Goal: Information Seeking & Learning: Learn about a topic

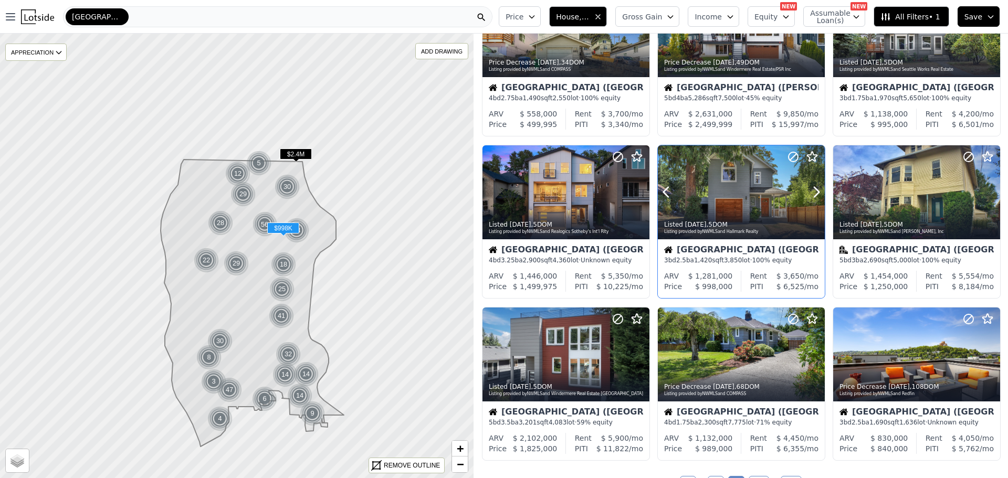
scroll to position [315, 0]
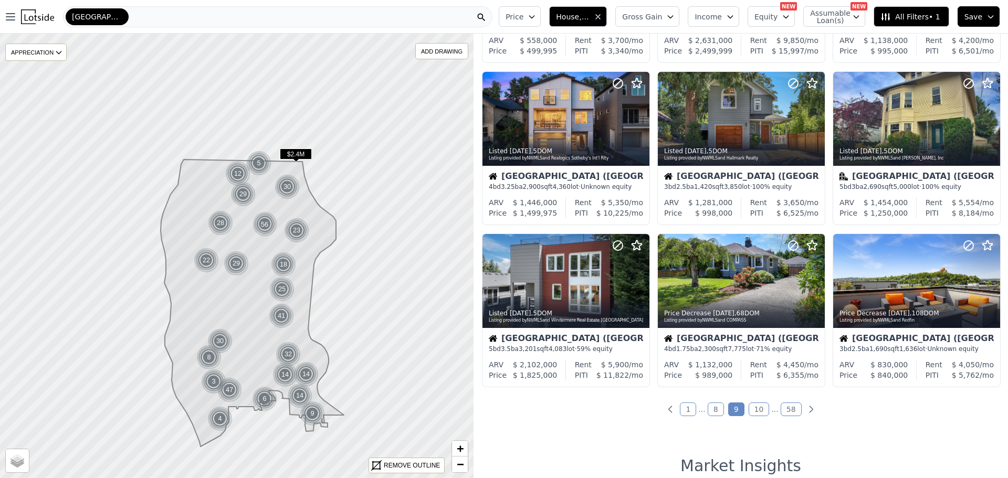
click at [756, 408] on link "10" at bounding box center [759, 410] width 21 height 14
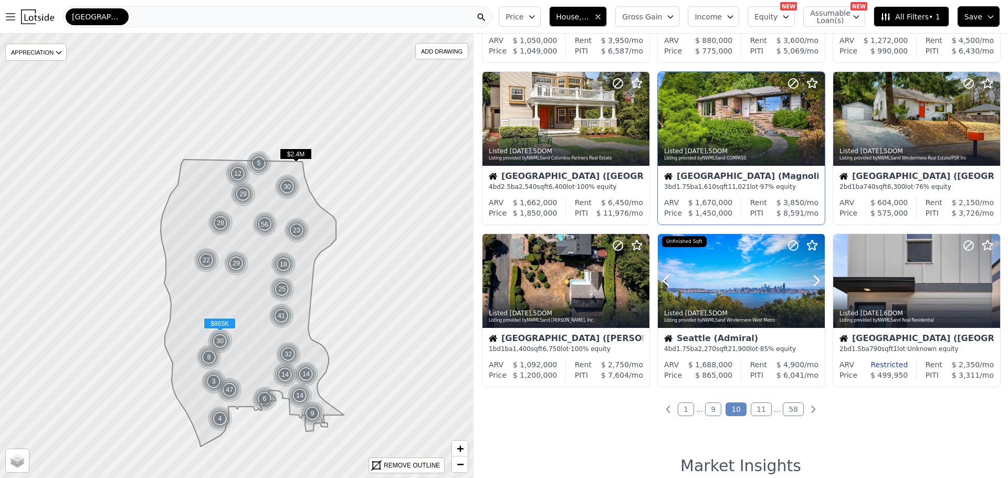
click at [731, 275] on div at bounding box center [741, 281] width 167 height 94
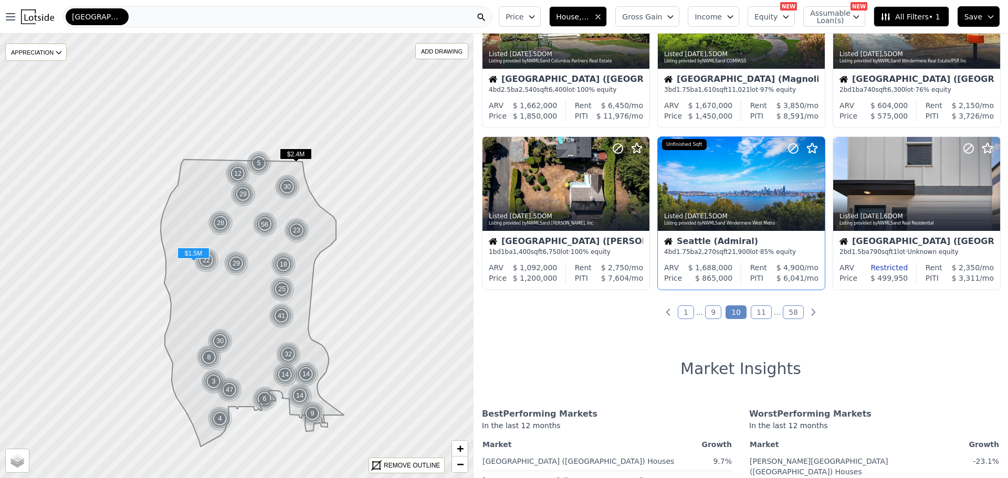
scroll to position [420, 0]
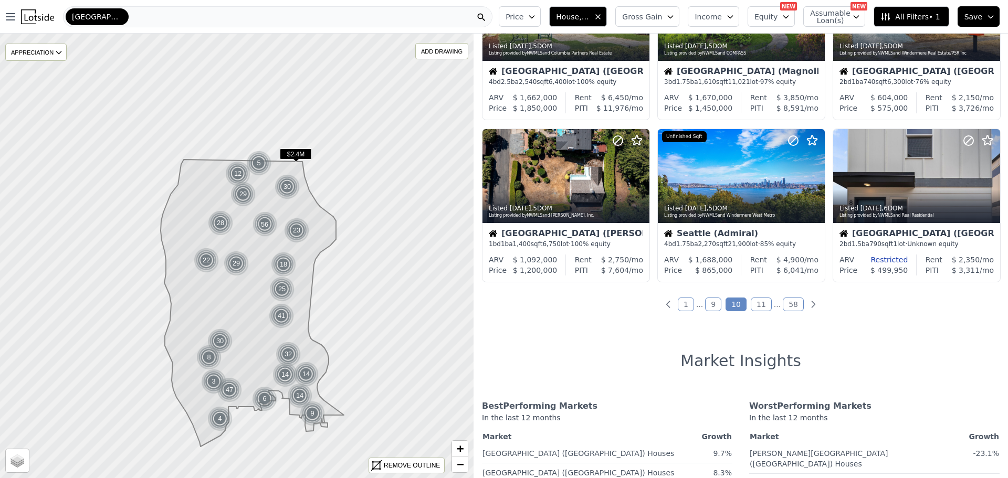
click at [755, 304] on link "11" at bounding box center [761, 305] width 21 height 14
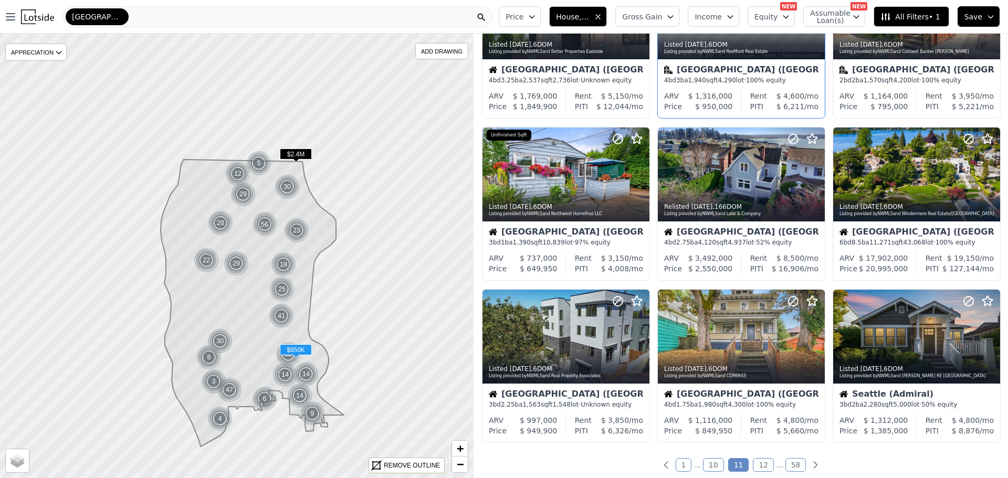
scroll to position [367, 0]
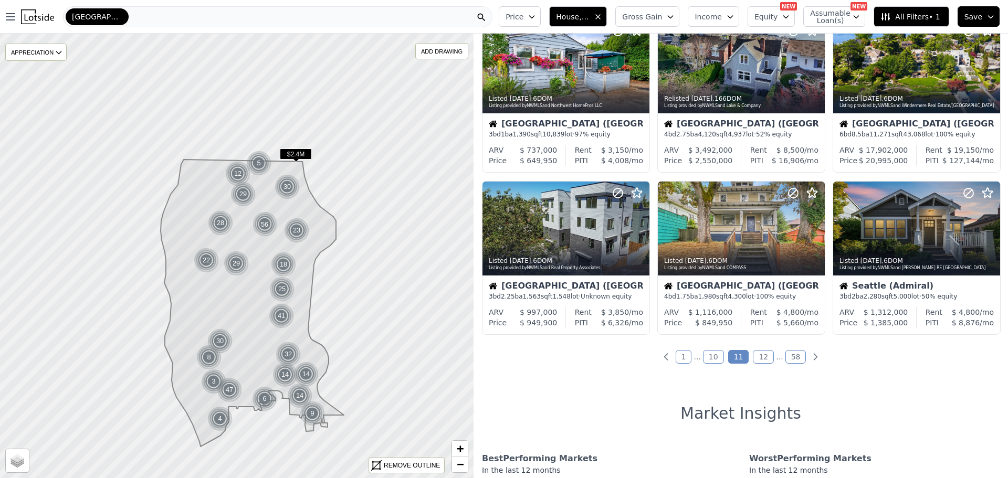
click at [758, 356] on link "12" at bounding box center [763, 357] width 21 height 14
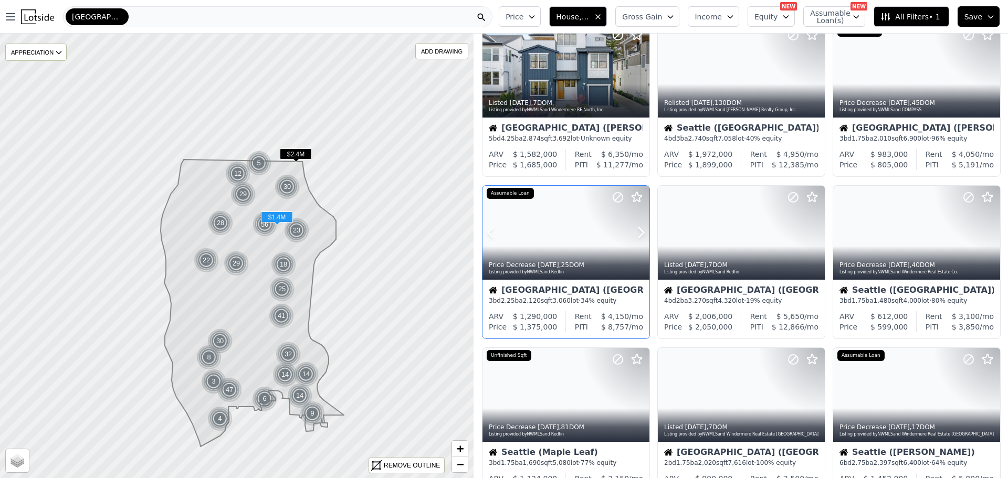
scroll to position [262, 0]
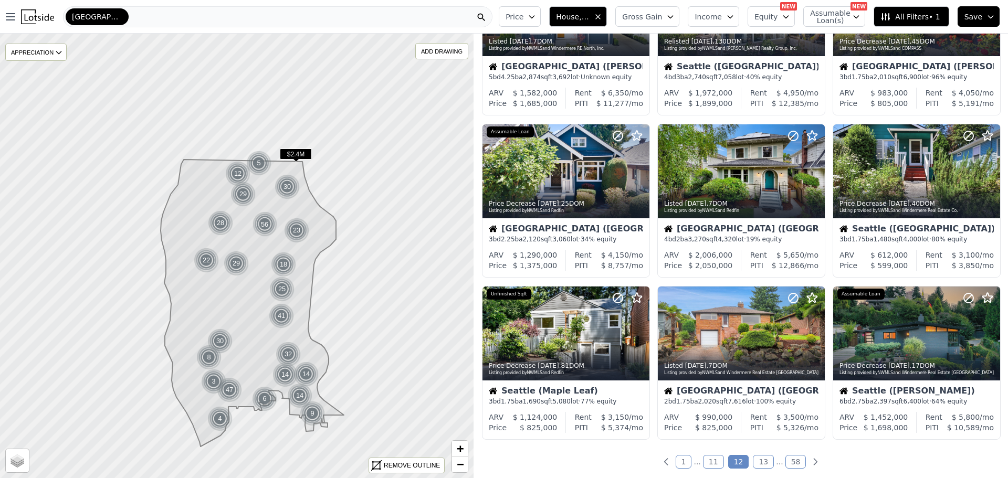
click at [756, 461] on link "13" at bounding box center [763, 462] width 21 height 14
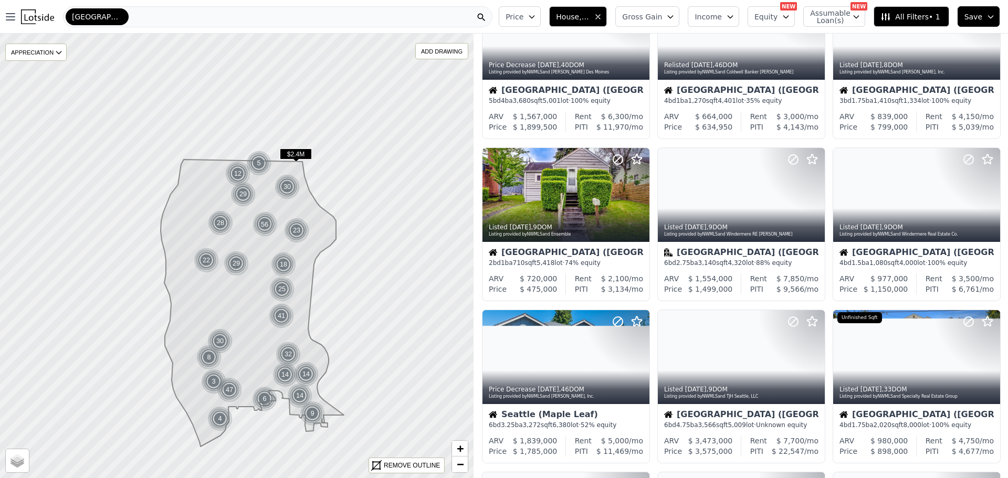
scroll to position [0, 0]
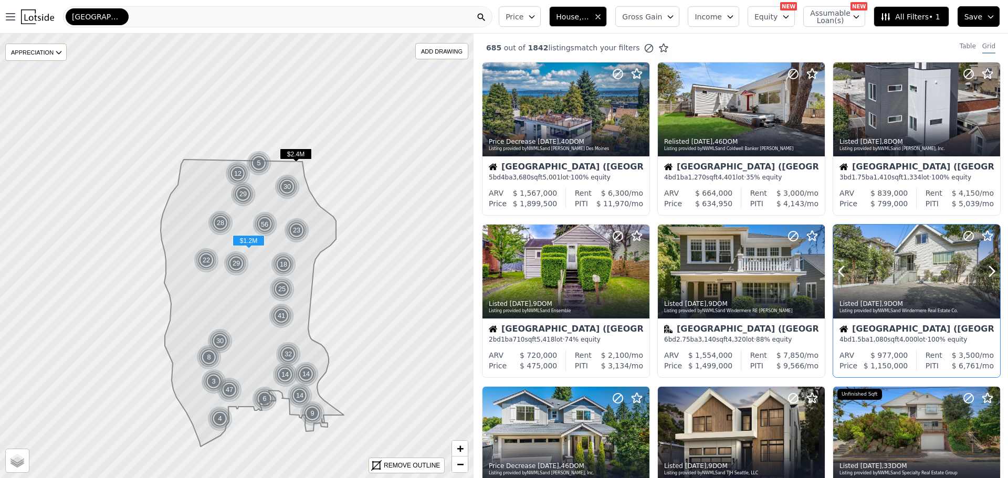
click at [906, 263] on div at bounding box center [916, 272] width 167 height 94
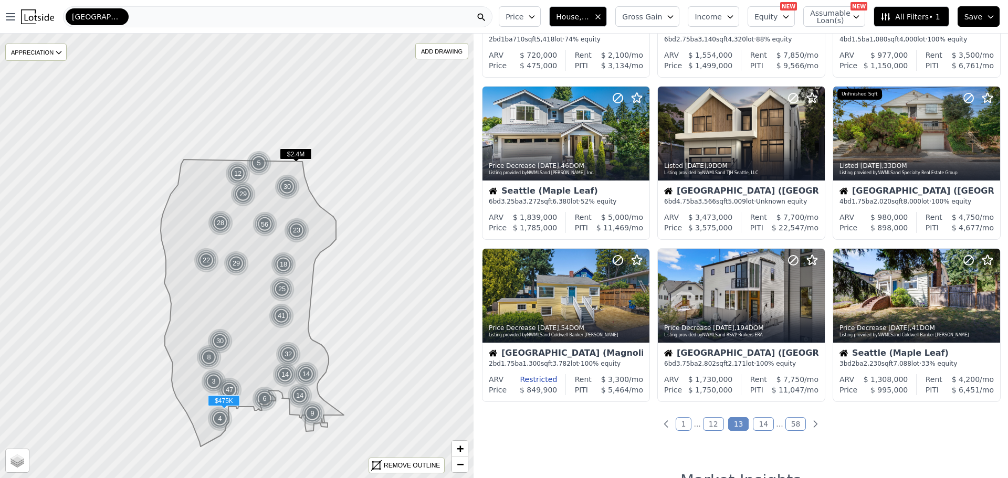
scroll to position [315, 0]
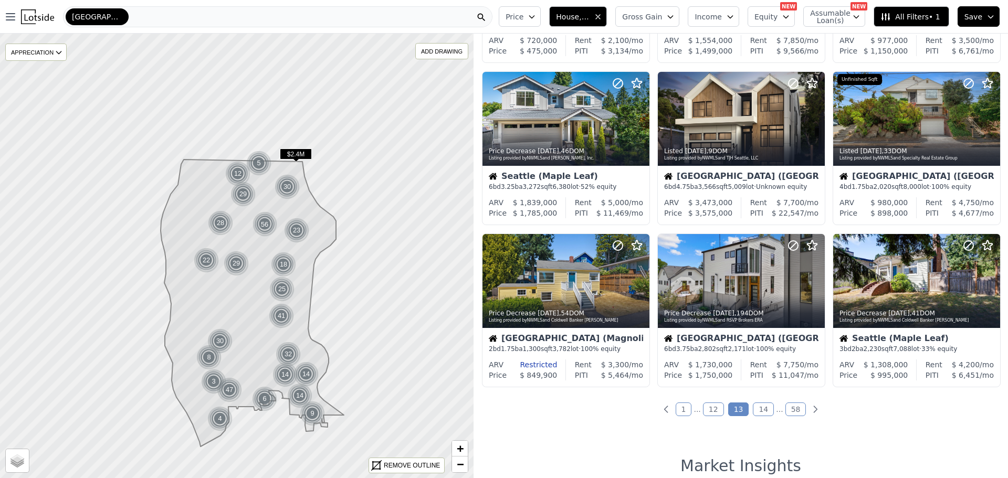
click at [759, 407] on link "14" at bounding box center [763, 410] width 21 height 14
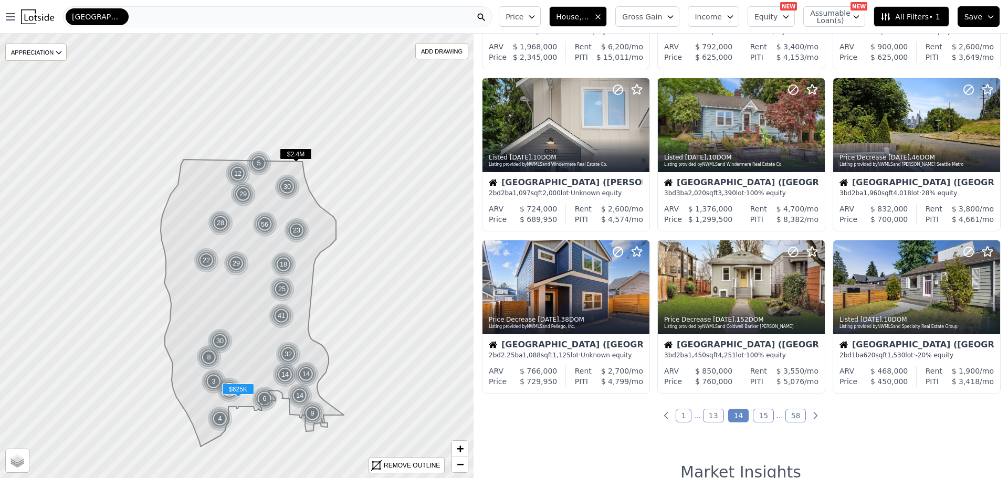
scroll to position [367, 0]
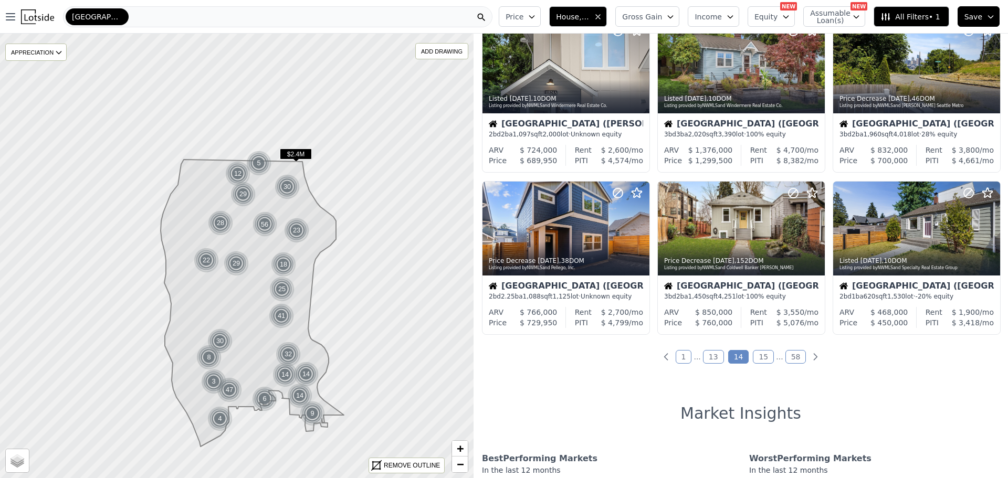
click at [762, 352] on link "15" at bounding box center [763, 357] width 21 height 14
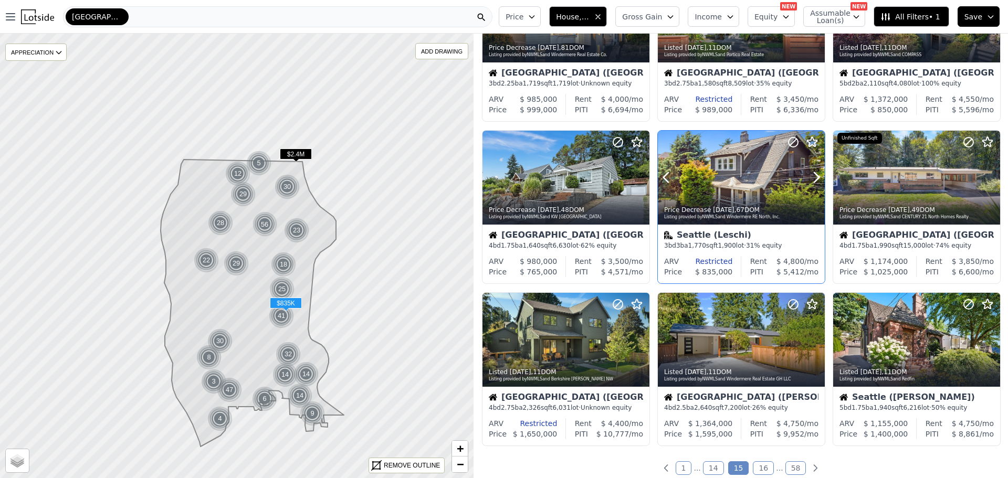
scroll to position [262, 0]
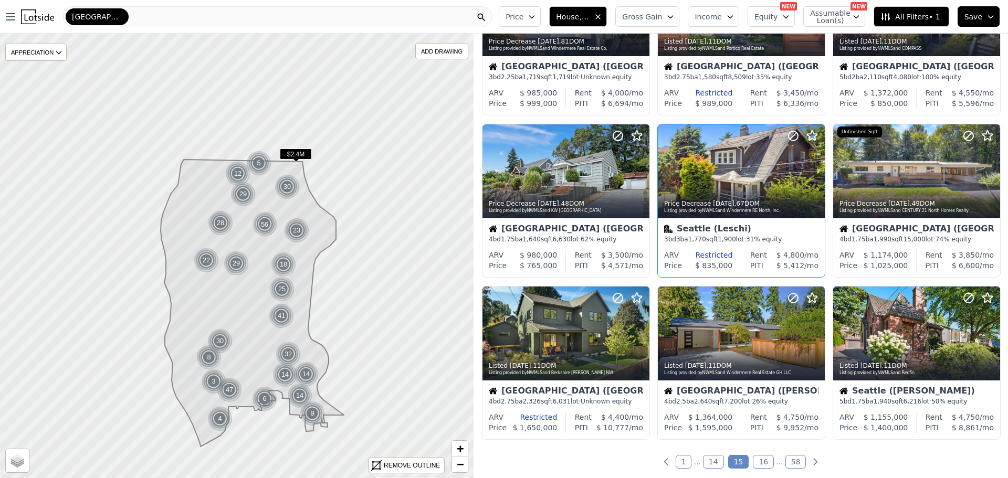
click at [763, 457] on link "16" at bounding box center [763, 462] width 21 height 14
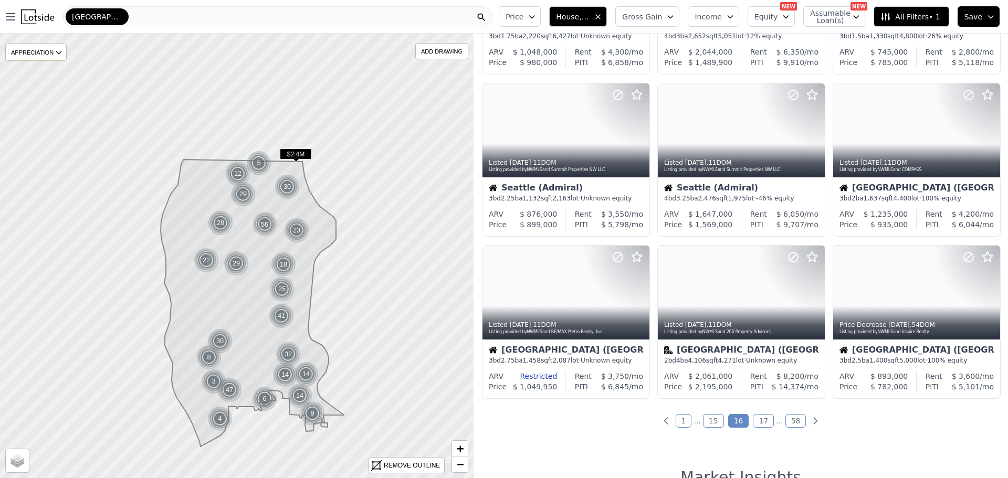
scroll to position [315, 0]
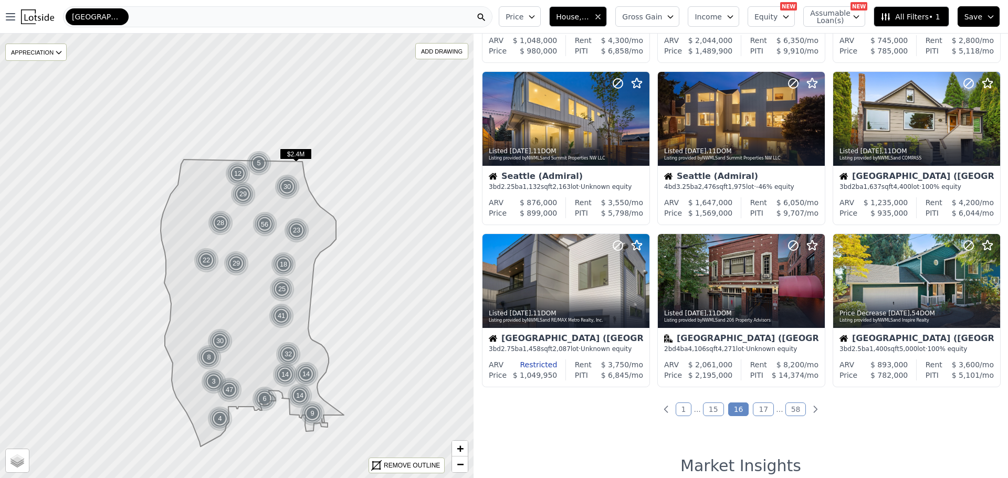
click at [760, 407] on link "17" at bounding box center [763, 410] width 21 height 14
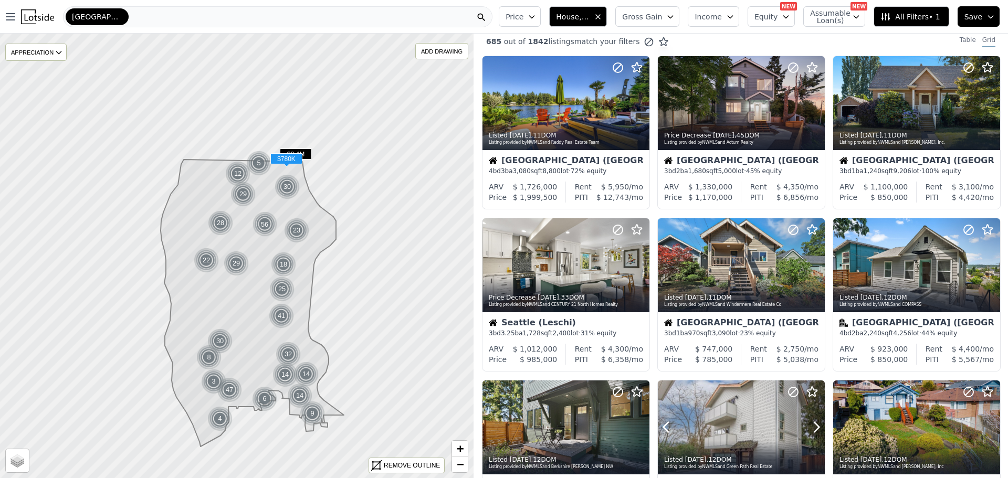
scroll to position [0, 0]
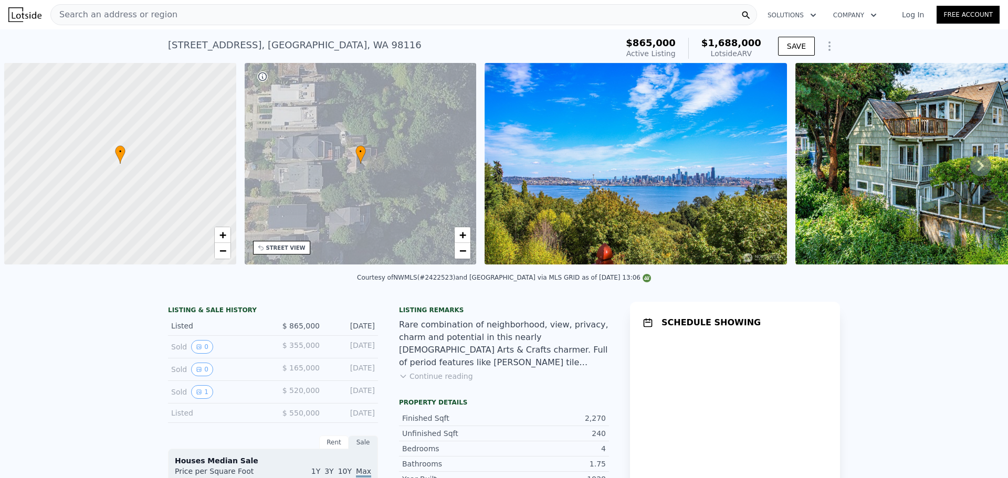
scroll to position [0, 4]
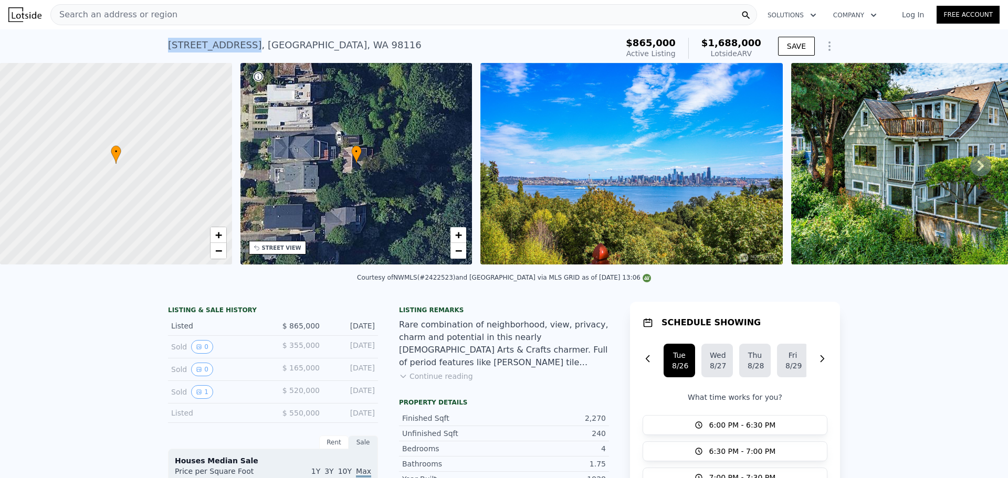
drag, startPoint x: 163, startPoint y: 43, endPoint x: 243, endPoint y: 45, distance: 79.8
click at [243, 45] on div "2309 Arch Ave SW , Seattle , WA 98116 Active at $865k (~ARV $1.688m ) $865,000 …" at bounding box center [504, 46] width 1008 height 34
copy div "2309 Arch Ave SW"
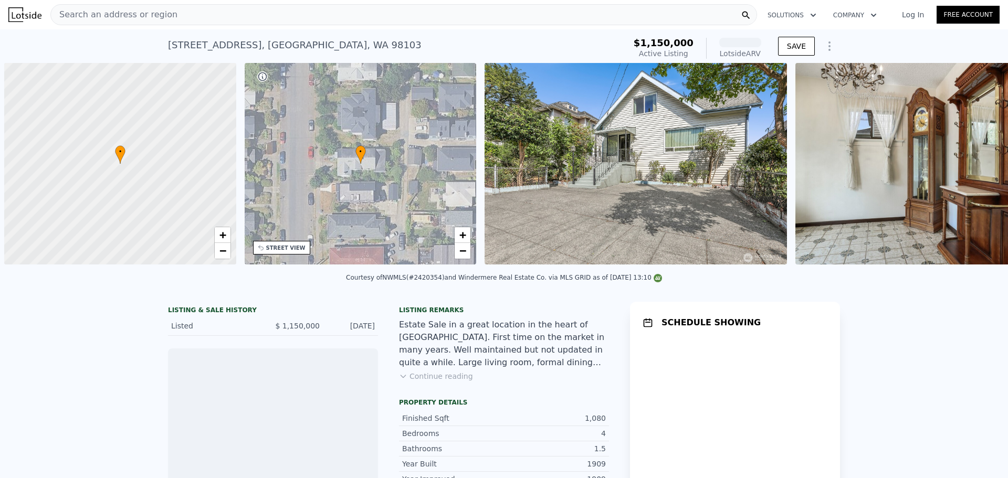
scroll to position [0, 4]
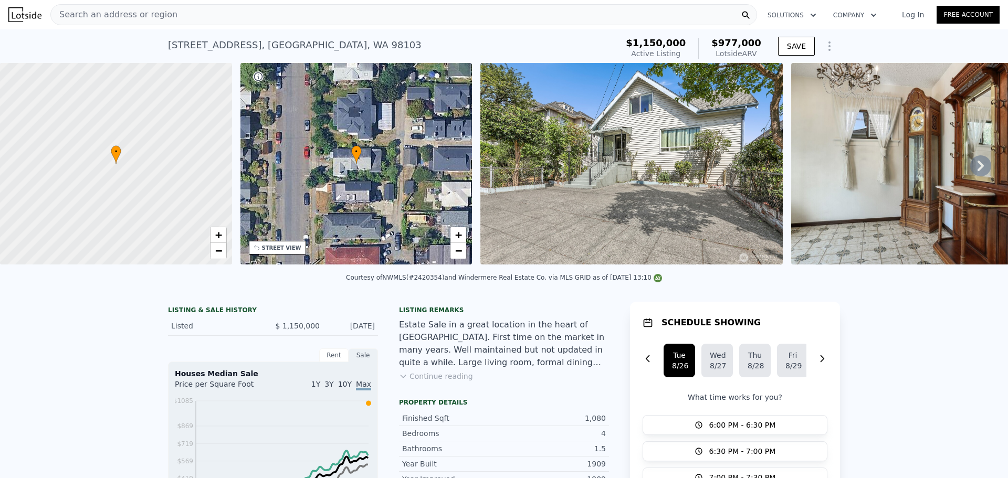
drag, startPoint x: 165, startPoint y: 44, endPoint x: 281, endPoint y: 46, distance: 116.0
click at [281, 46] on div "4022 Woodland Park Ave N , Seattle , WA 98103" at bounding box center [295, 45] width 254 height 15
copy div "4022 Woodland Park Ave N"
drag, startPoint x: 419, startPoint y: 283, endPoint x: 444, endPoint y: 286, distance: 25.4
click at [444, 281] on div "Courtesy of NWMLS (#2420354) and Windermere Real Estate Co. via MLS GRID as of …" at bounding box center [504, 277] width 316 height 7
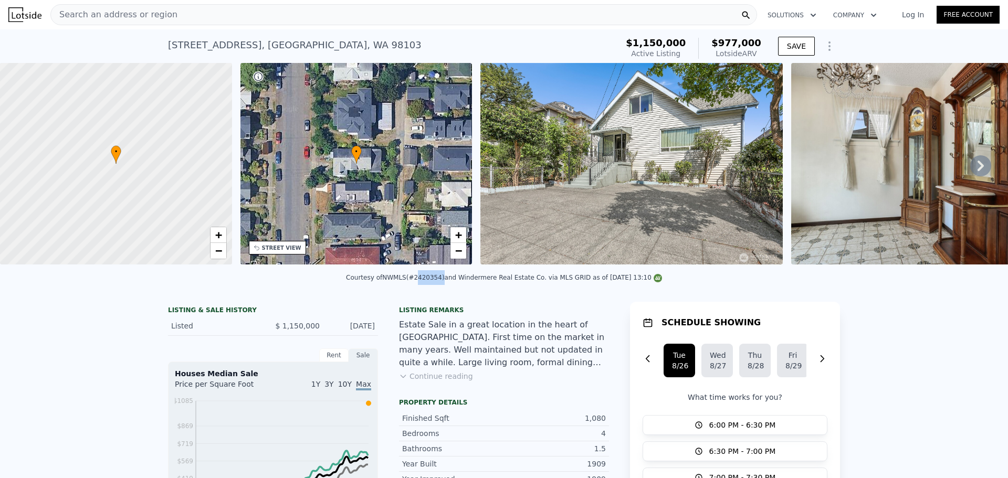
copy div "2420354"
